Goal: Complete Application Form: Complete application form

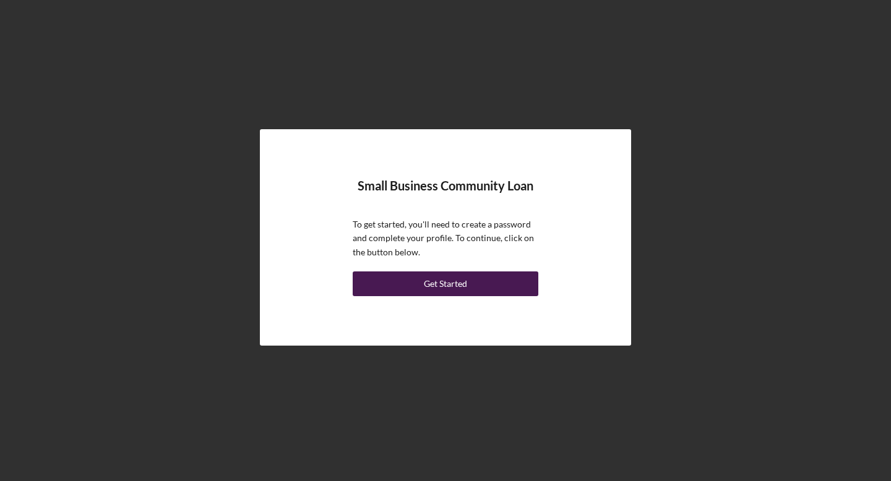
click at [484, 293] on button "Get Started" at bounding box center [446, 284] width 186 height 25
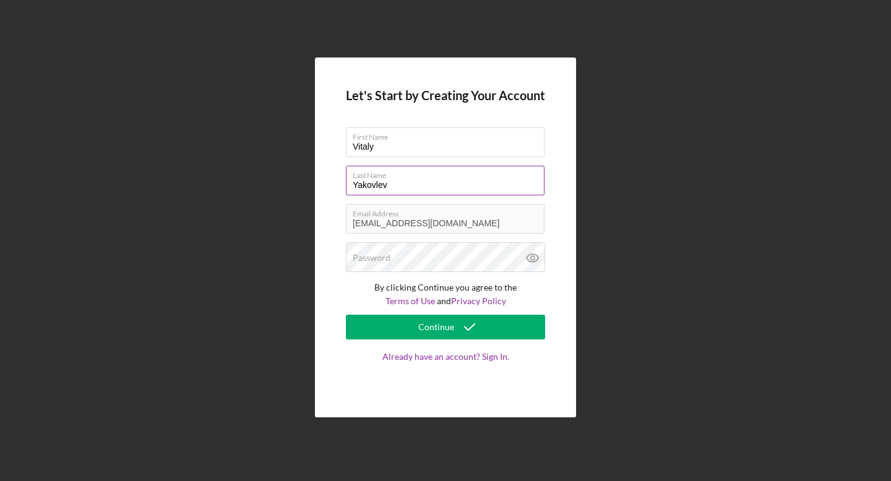
type input "Vitaly"
click at [411, 183] on input "Yakovlev" at bounding box center [445, 181] width 199 height 30
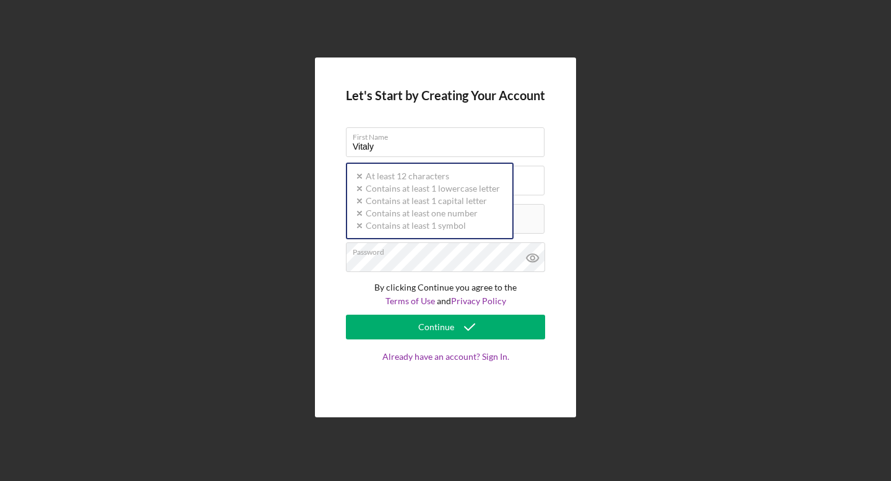
click at [442, 399] on div "Let's Start by Creating Your Account First Name Vitaly Last Name Yakovlev Email…" at bounding box center [445, 238] width 261 height 360
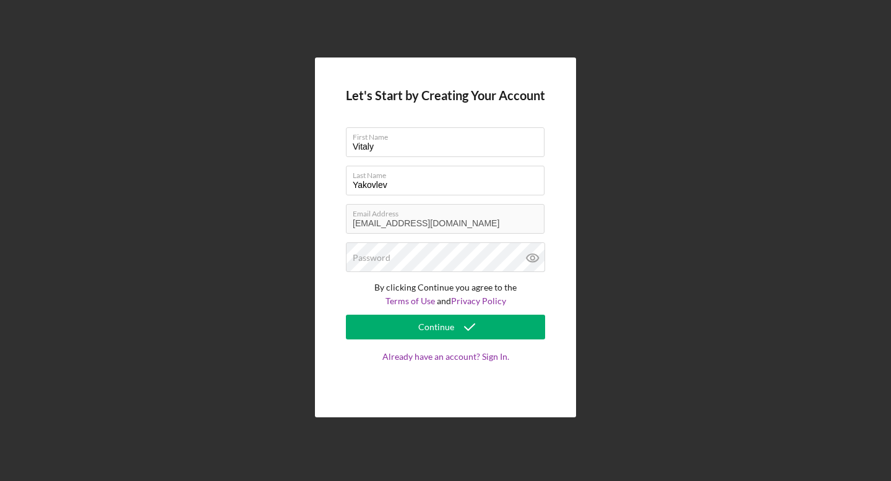
click at [338, 288] on div "Let's Start by Creating Your Account First Name Vitaly Last Name Yakovlev Email…" at bounding box center [445, 238] width 261 height 360
click at [380, 259] on label "Password" at bounding box center [372, 258] width 38 height 10
click at [385, 259] on label "Password" at bounding box center [372, 258] width 38 height 10
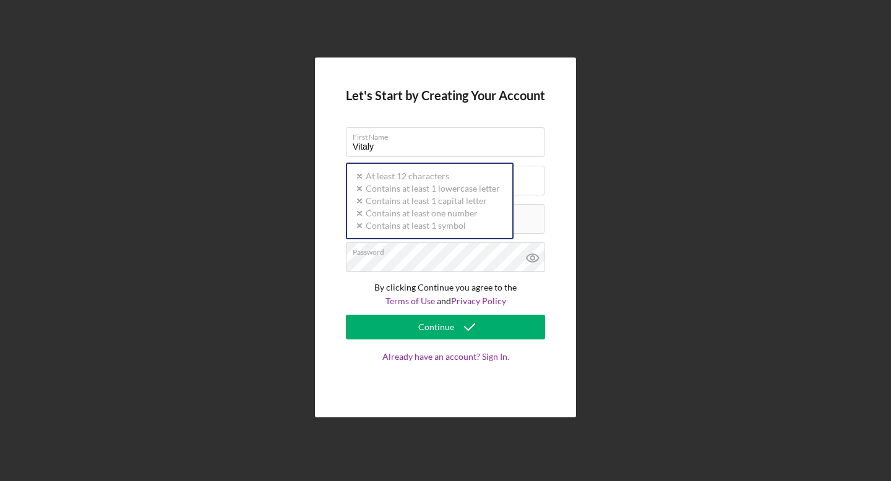
click at [332, 170] on div "Let's Start by Creating Your Account First Name Vitaly Last Name Yakovlev Email…" at bounding box center [445, 238] width 261 height 360
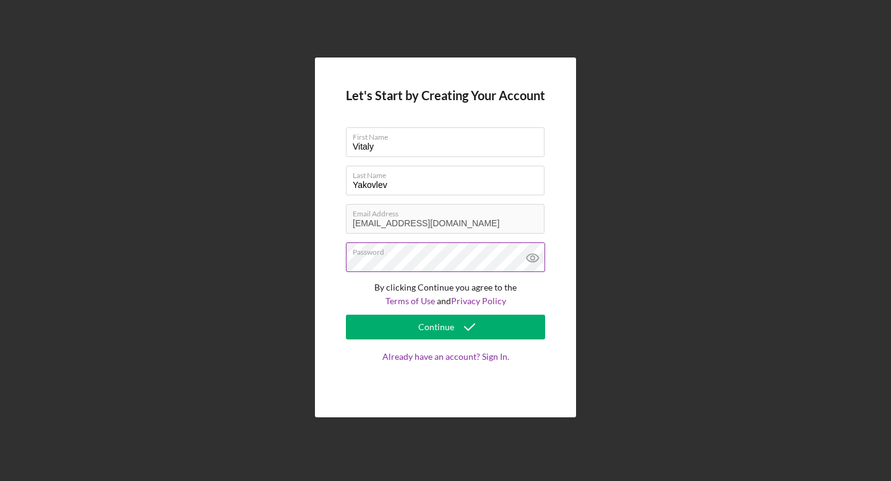
click at [537, 261] on icon at bounding box center [532, 257] width 31 height 31
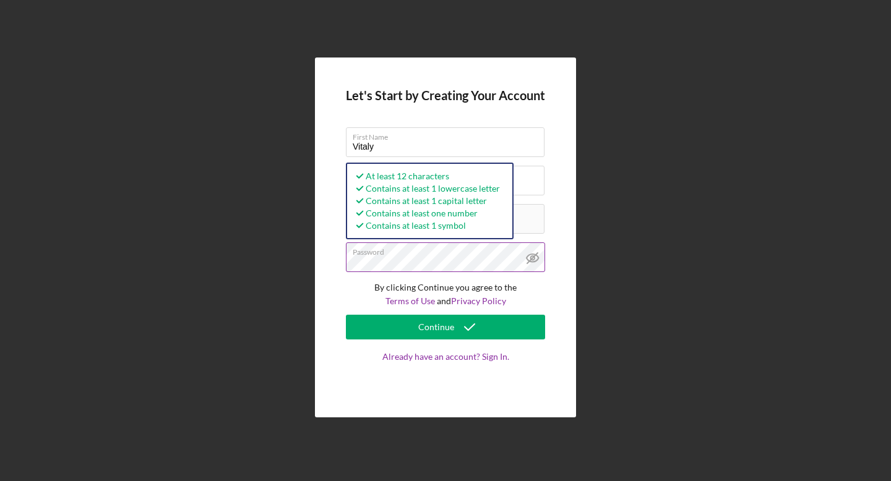
click at [340, 260] on div "Let's Start by Creating Your Account First Name Vitaly Last Name Yakovlev Email…" at bounding box center [445, 238] width 261 height 360
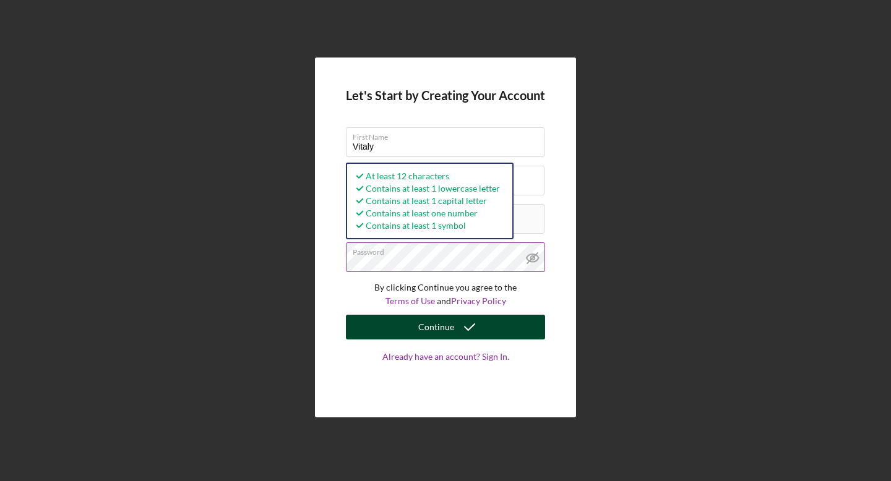
click at [532, 322] on button "Continue" at bounding box center [445, 327] width 199 height 25
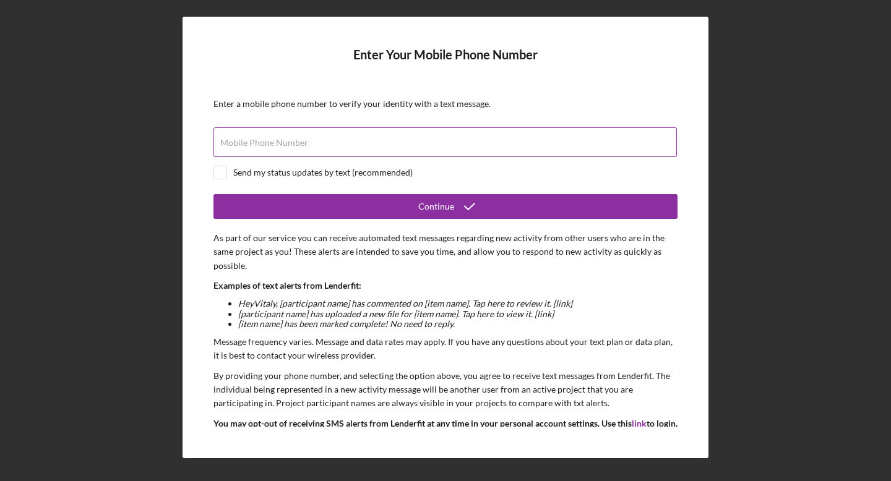
click at [309, 145] on input "Mobile Phone Number" at bounding box center [444, 142] width 463 height 30
type input "(949) 413-5453"
click at [221, 173] on input "checkbox" at bounding box center [220, 172] width 12 height 12
checkbox input "true"
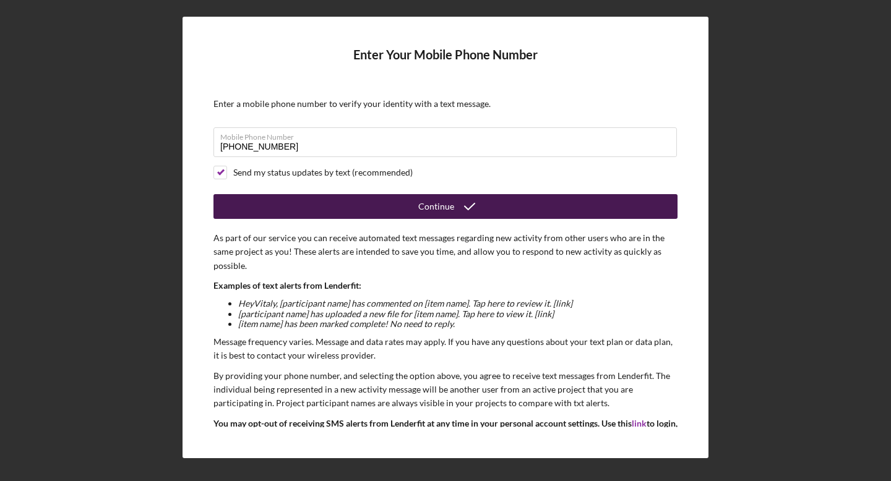
click at [294, 210] on button "Continue" at bounding box center [445, 206] width 464 height 25
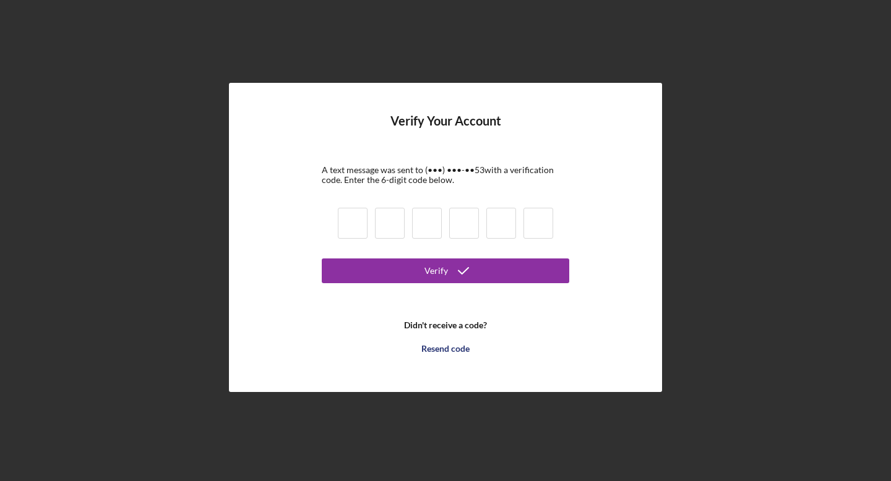
click at [349, 223] on input at bounding box center [353, 223] width 30 height 31
click at [354, 220] on input at bounding box center [353, 223] width 30 height 31
paste input "8"
type input "8"
type input "0"
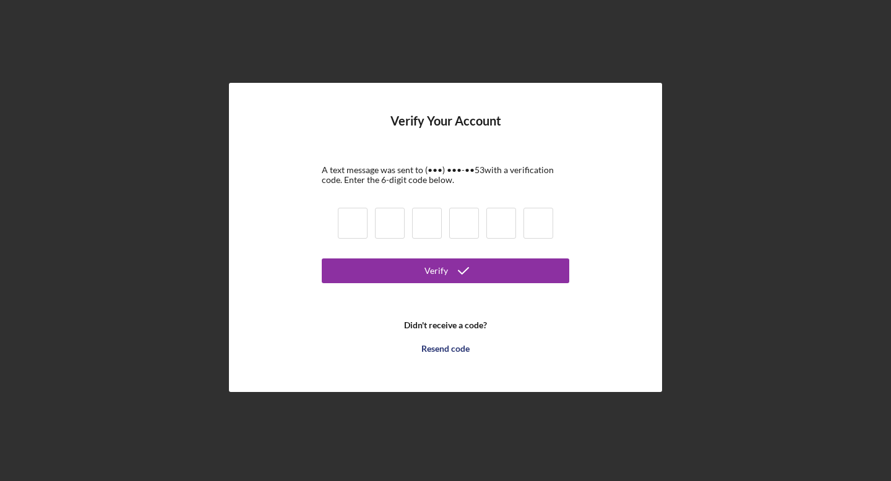
type input "3"
type input "9"
type input "1"
type input "2"
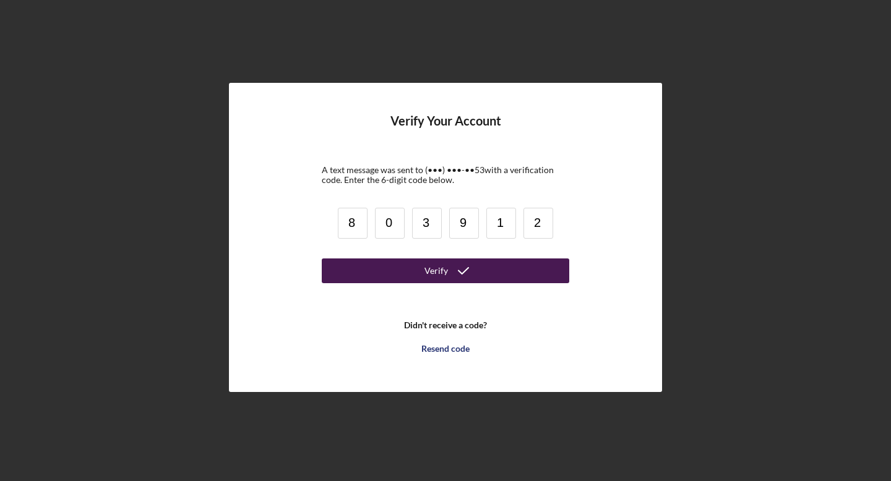
click at [456, 273] on icon "submit" at bounding box center [463, 270] width 31 height 31
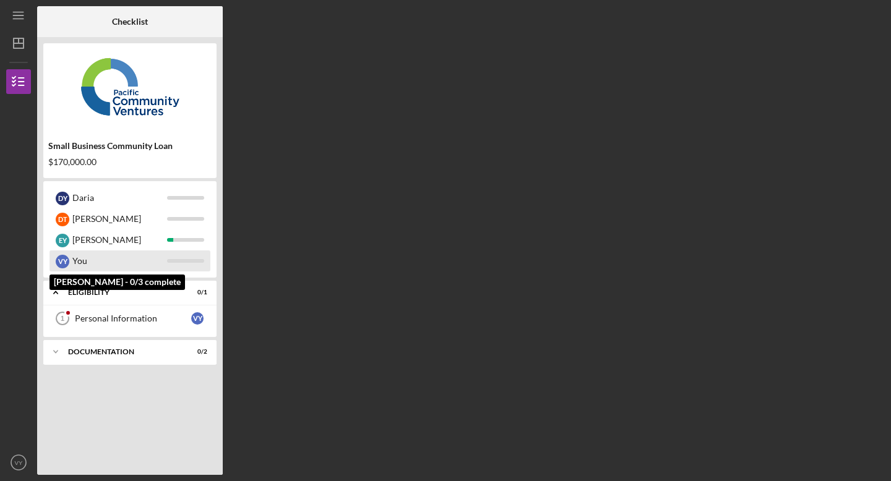
click at [95, 262] on div "You" at bounding box center [119, 261] width 95 height 21
click at [183, 260] on div at bounding box center [185, 261] width 37 height 4
click at [181, 255] on div "V Y You" at bounding box center [129, 261] width 161 height 21
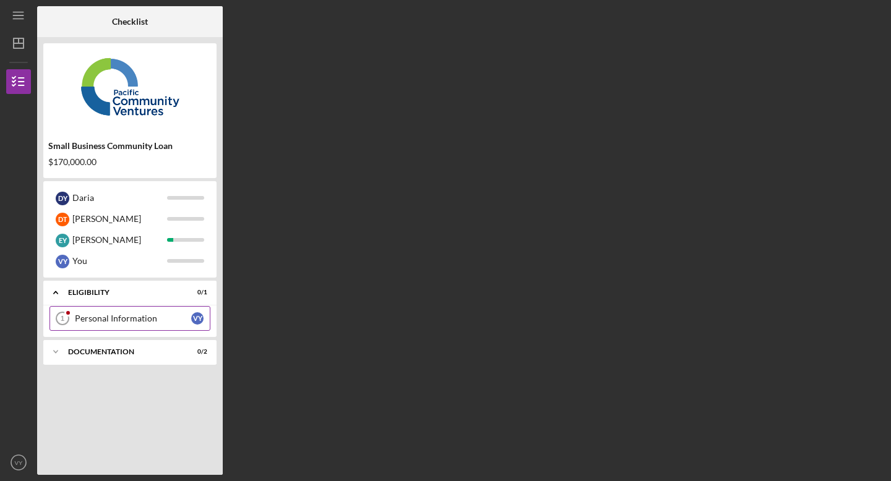
click at [87, 314] on div "Personal Information" at bounding box center [133, 319] width 116 height 10
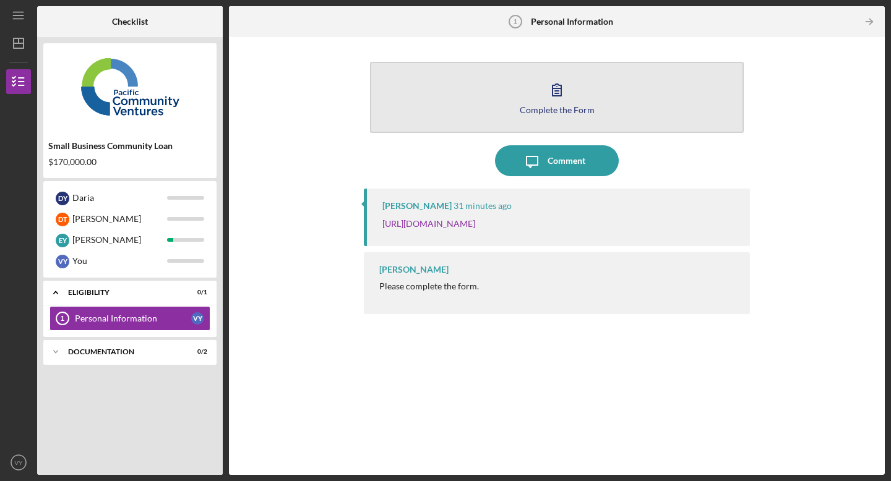
click at [576, 118] on button "Complete the Form Form" at bounding box center [557, 97] width 374 height 71
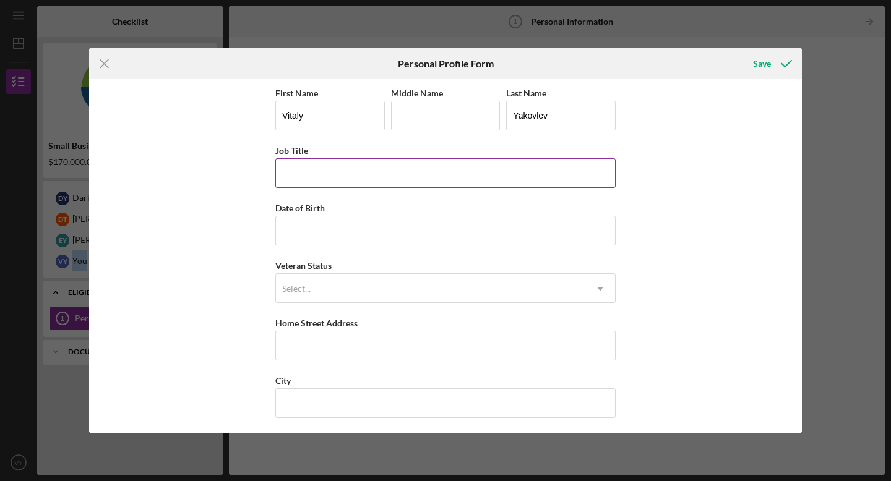
click at [422, 176] on input "Job Title" at bounding box center [445, 173] width 340 height 30
type input "CEO"
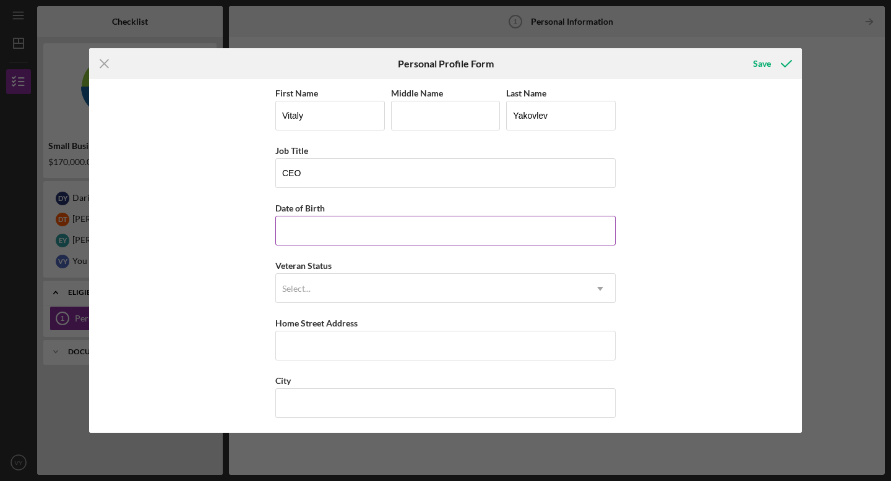
click at [407, 215] on div "Date of Birth" at bounding box center [445, 207] width 340 height 15
click at [406, 223] on input "Date of Birth" at bounding box center [445, 231] width 340 height 30
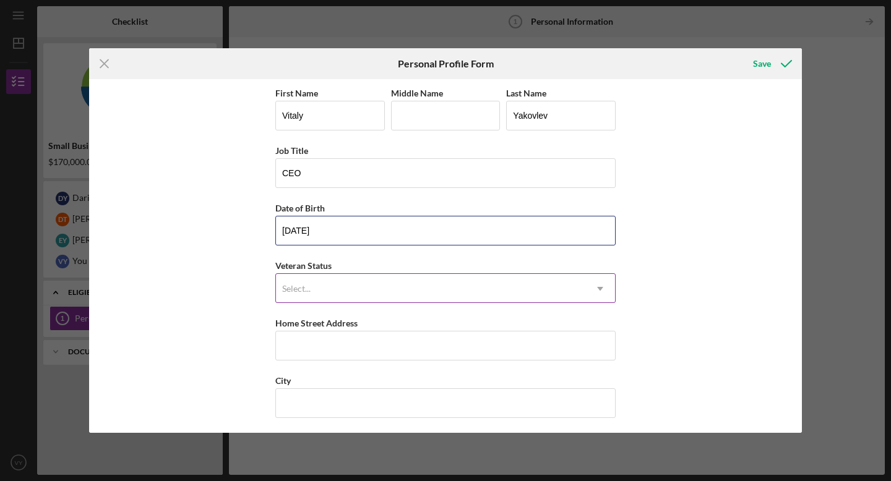
type input "02/06/1995"
click at [412, 292] on div "Select..." at bounding box center [430, 289] width 309 height 28
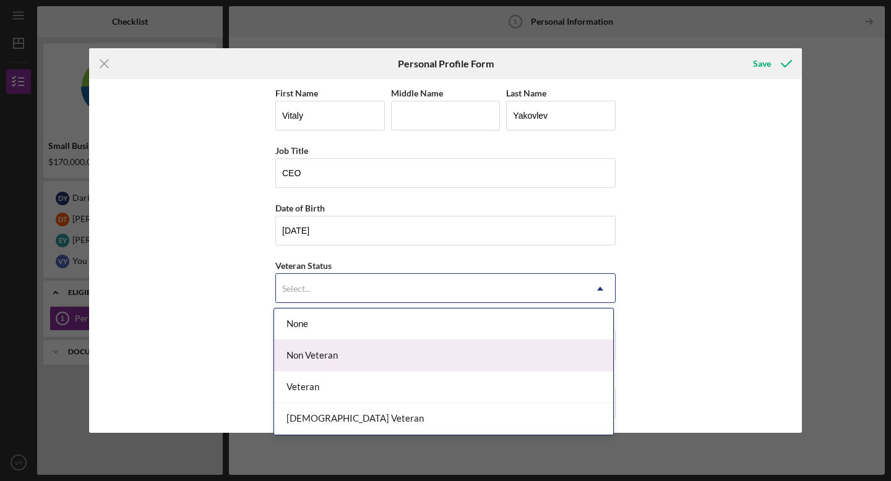
click at [401, 353] on div "Non Veteran" at bounding box center [443, 356] width 339 height 32
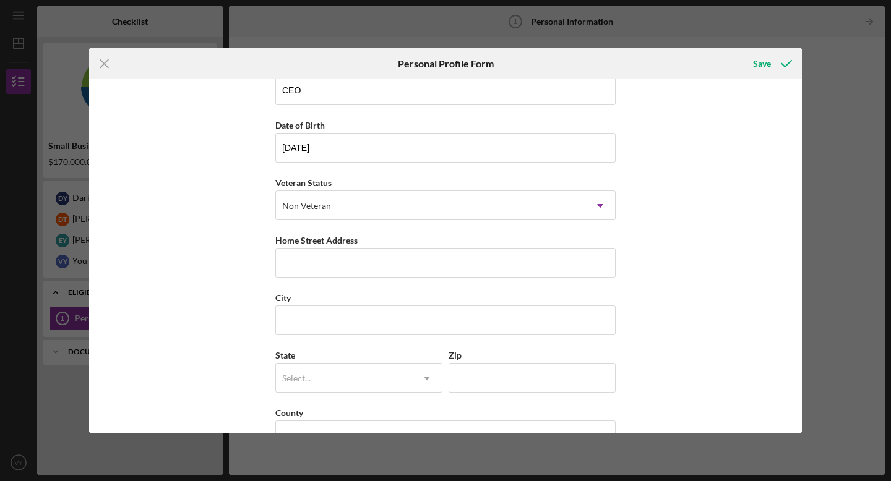
scroll to position [100, 0]
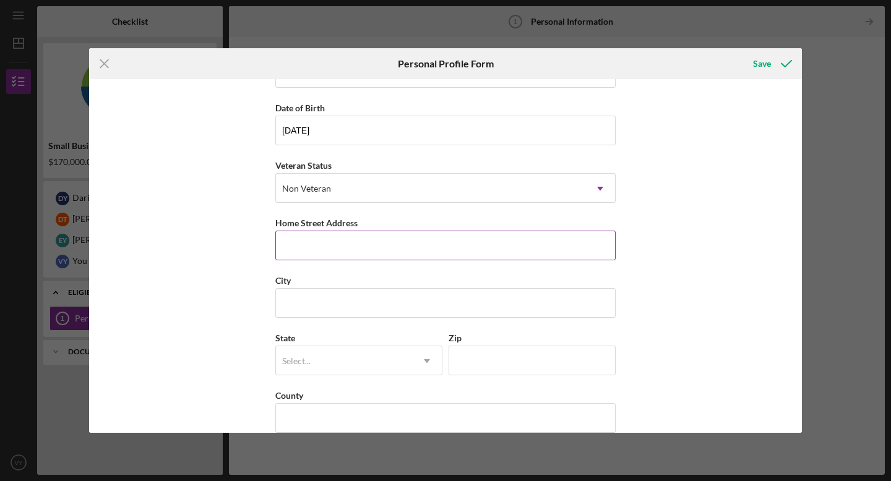
click at [373, 241] on input "Home Street Address" at bounding box center [445, 246] width 340 height 30
click at [369, 250] on input "Home Street Address" at bounding box center [445, 246] width 340 height 30
click at [338, 249] on input "Home Street Address" at bounding box center [445, 246] width 340 height 30
type input "27942 Forbes Road"
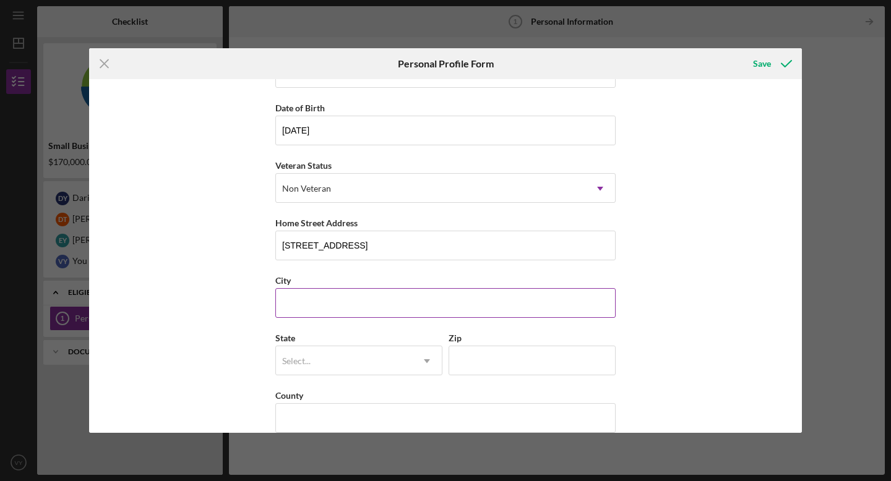
click at [327, 308] on input "City" at bounding box center [445, 303] width 340 height 30
type input "Laguna Niguel"
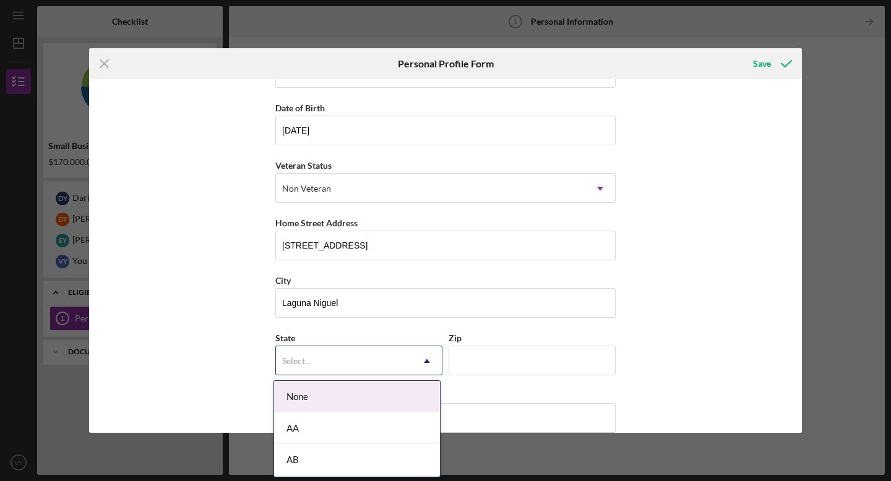
click at [331, 363] on div "Select..." at bounding box center [344, 361] width 136 height 28
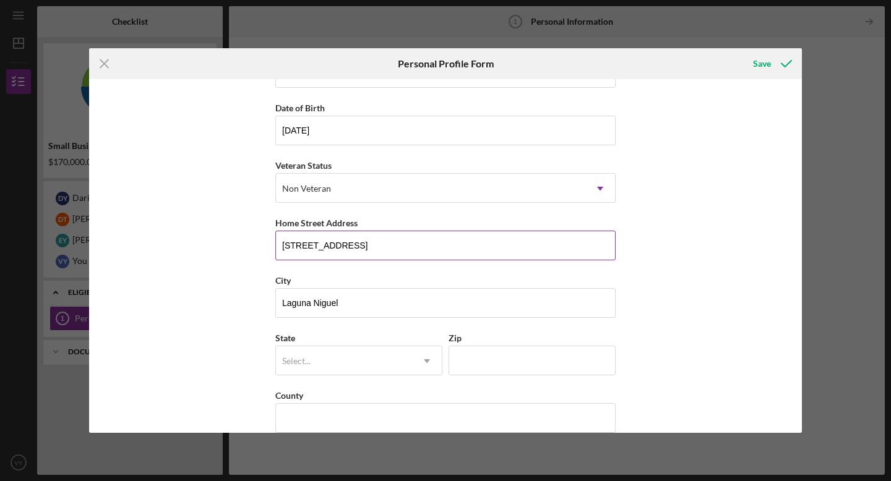
click at [383, 247] on input "27942 Forbes Road" at bounding box center [445, 246] width 340 height 30
type input "27942 Forbes Road, 439"
click at [372, 356] on div "Select..." at bounding box center [344, 361] width 136 height 28
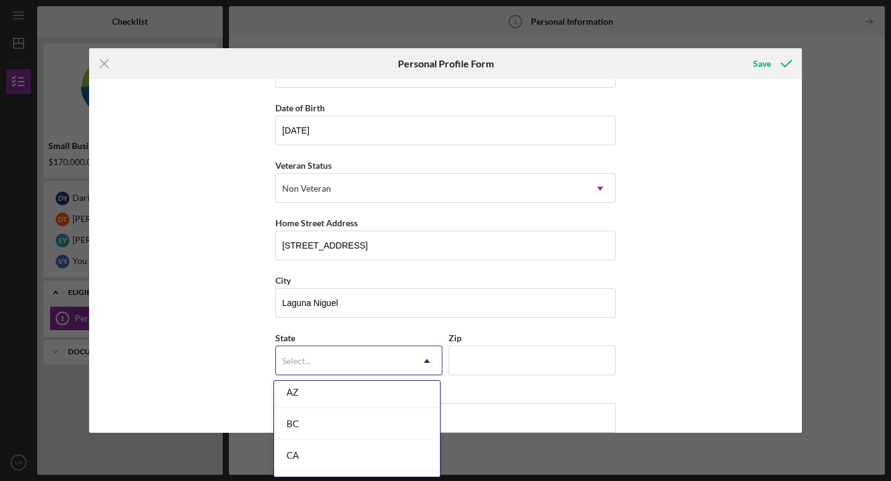
scroll to position [293, 0]
click at [367, 449] on div "CA" at bounding box center [357, 451] width 166 height 32
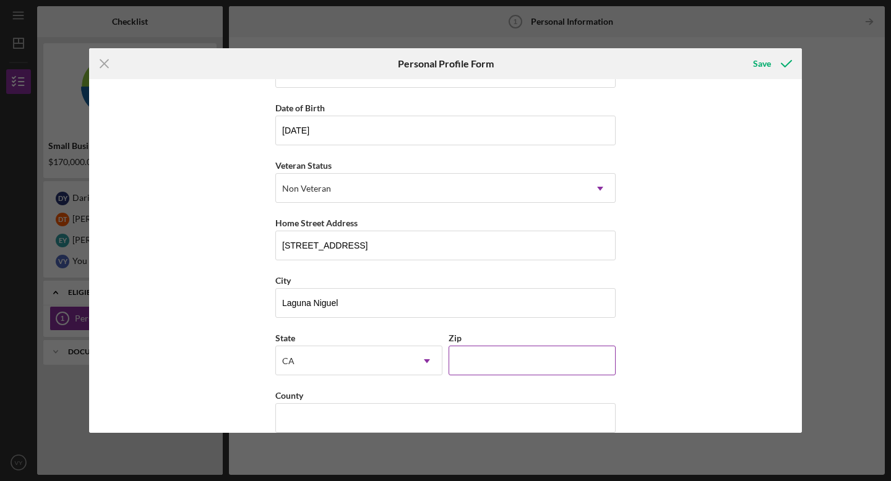
click at [512, 362] on input "Zip" at bounding box center [531, 361] width 167 height 30
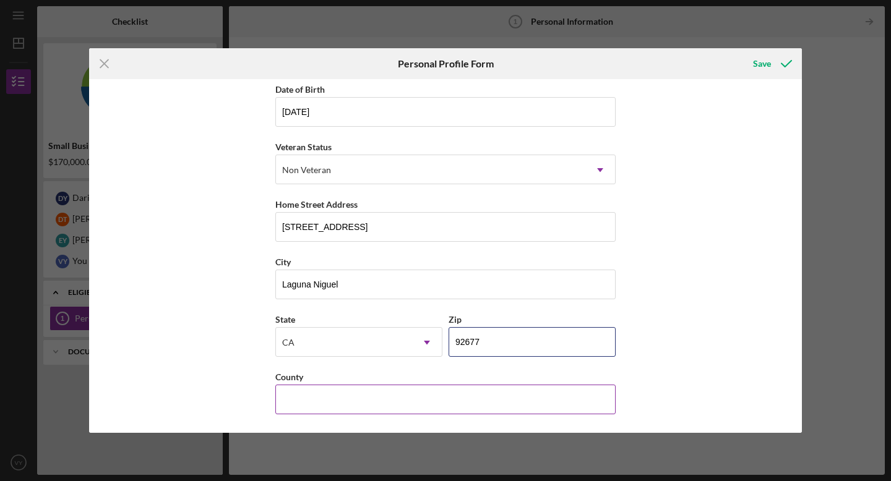
type input "92677"
click at [469, 406] on input "County" at bounding box center [445, 400] width 340 height 30
type input "Orange County"
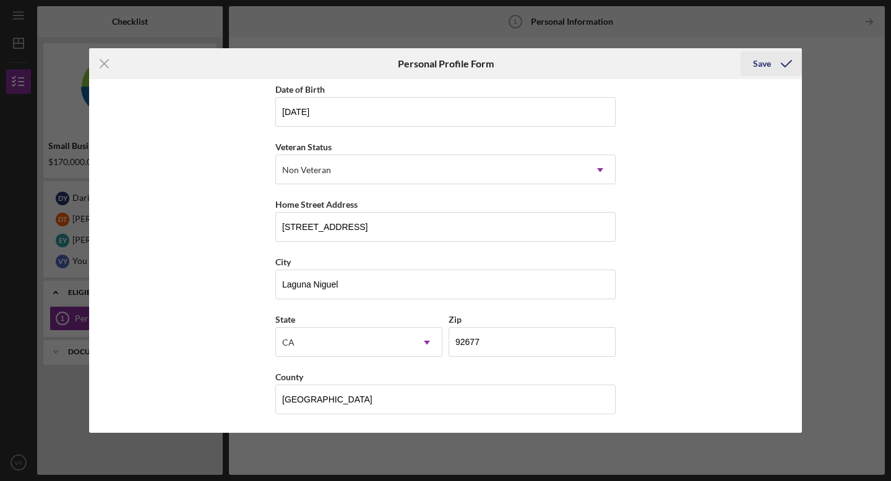
click at [767, 66] on div "Save" at bounding box center [762, 63] width 18 height 25
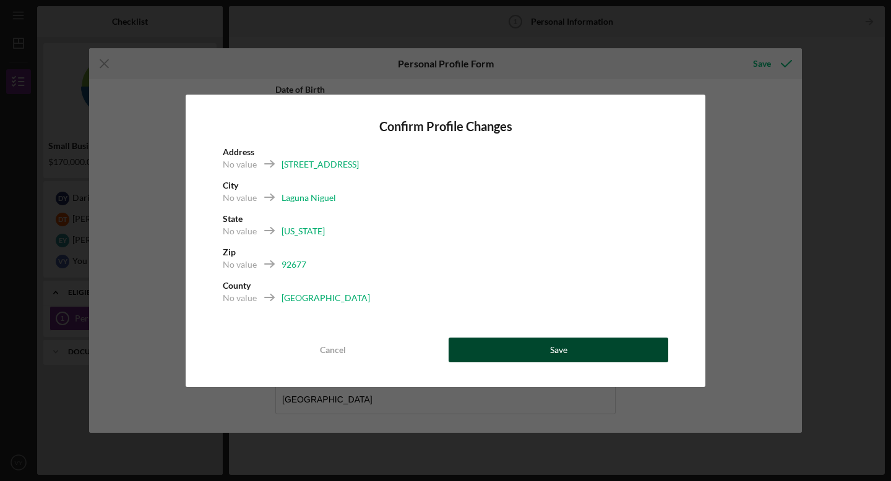
click at [552, 347] on div "Save" at bounding box center [558, 350] width 17 height 25
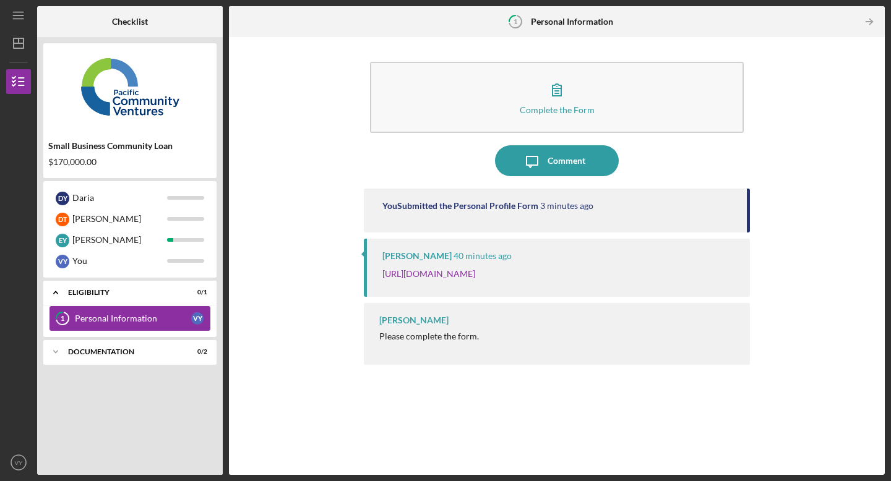
click at [174, 318] on div "Personal Information" at bounding box center [133, 319] width 116 height 10
click at [142, 350] on div "Documentation" at bounding box center [134, 351] width 133 height 7
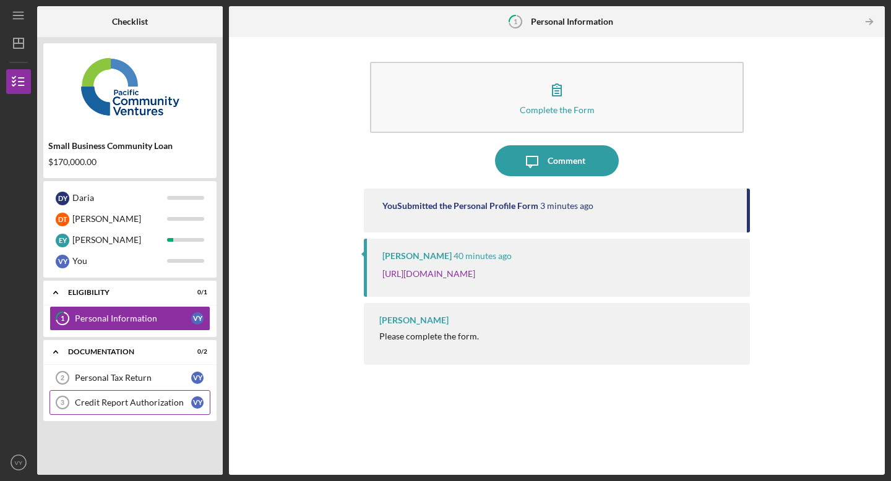
click at [165, 405] on div "Credit Report Authorization" at bounding box center [133, 403] width 116 height 10
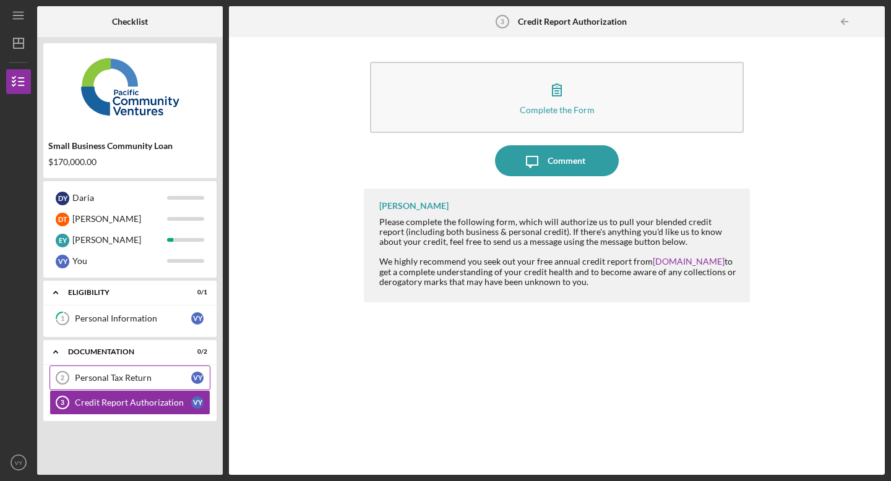
click at [142, 380] on div "Personal Tax Return" at bounding box center [133, 378] width 116 height 10
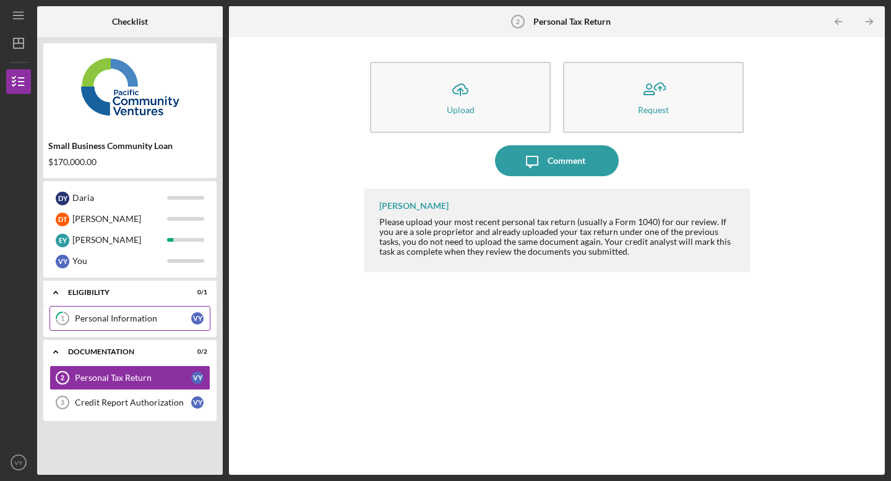
click at [128, 316] on div "Personal Information" at bounding box center [133, 319] width 116 height 10
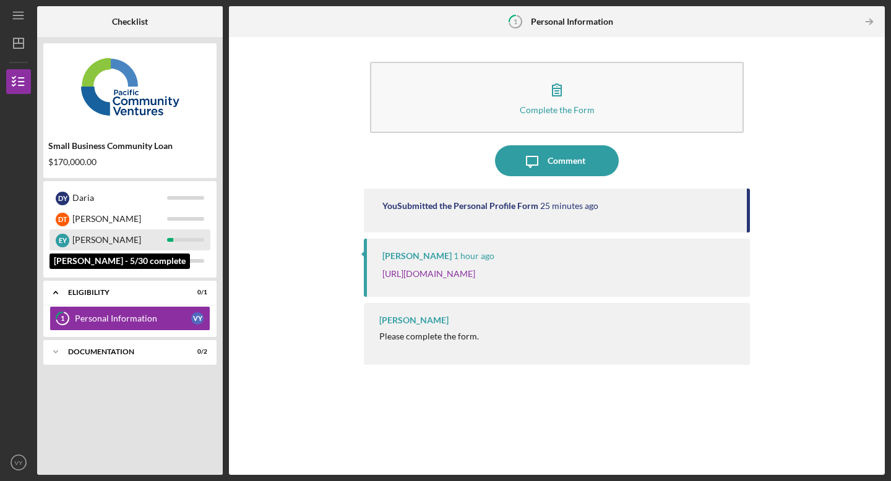
click at [185, 236] on div "E Y [PERSON_NAME]" at bounding box center [129, 239] width 161 height 21
